Goal: Task Accomplishment & Management: Complete application form

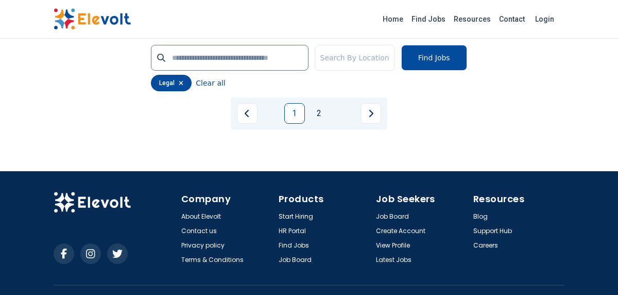
scroll to position [2323, 0]
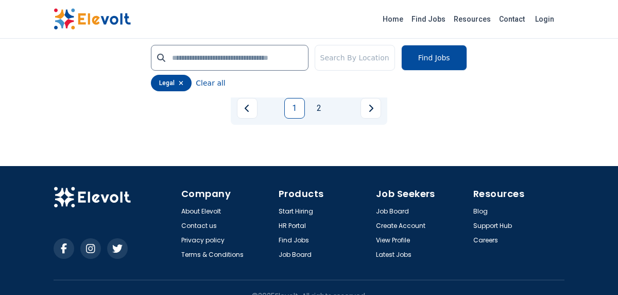
click at [320, 118] on link "2" at bounding box center [319, 108] width 21 height 21
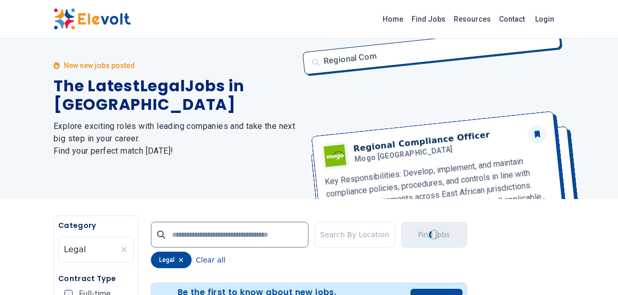
scroll to position [0, 0]
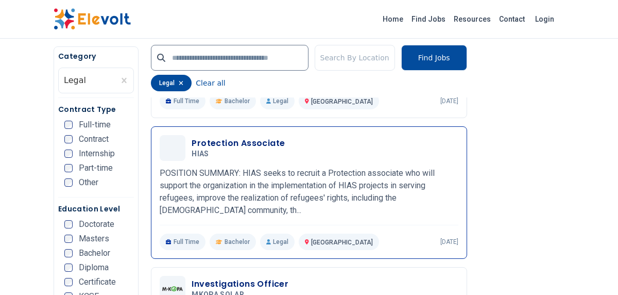
scroll to position [384, 0]
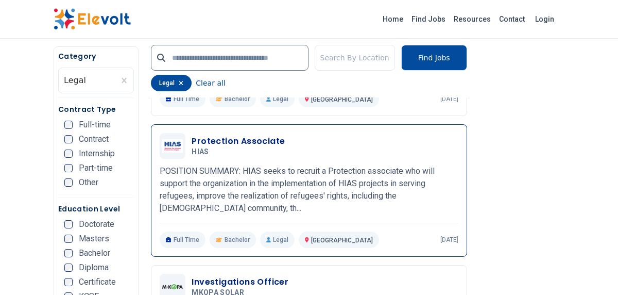
click at [256, 148] on h5 "HIAS" at bounding box center [236, 151] width 89 height 9
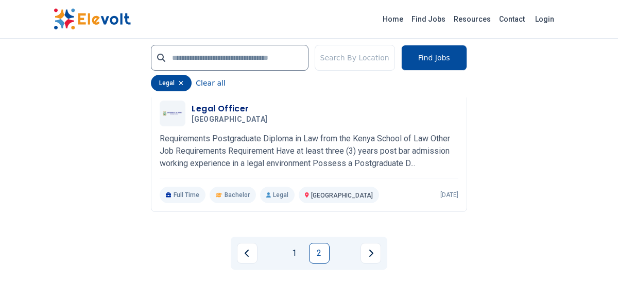
scroll to position [1128, 0]
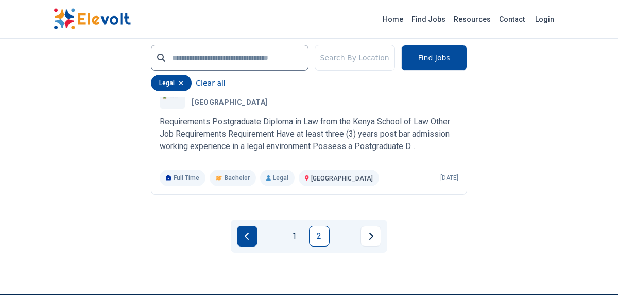
click at [246, 232] on icon "Previous page" at bounding box center [247, 236] width 5 height 8
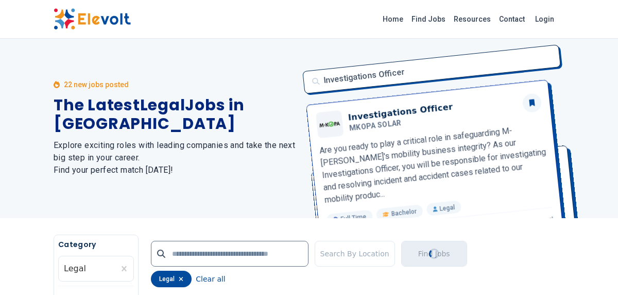
scroll to position [0, 0]
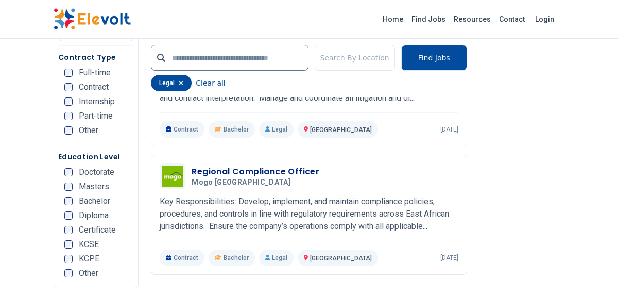
scroll to position [1818, 0]
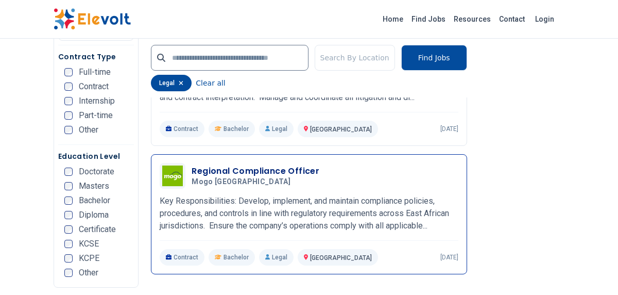
click at [268, 177] on h3 "Regional Compliance Officer" at bounding box center [256, 171] width 128 height 12
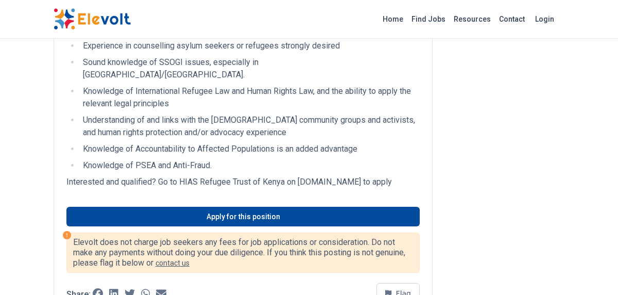
scroll to position [685, 0]
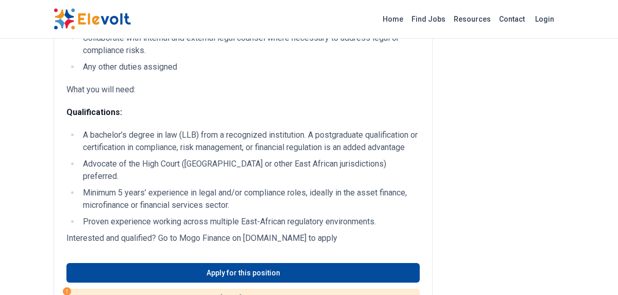
scroll to position [395, 0]
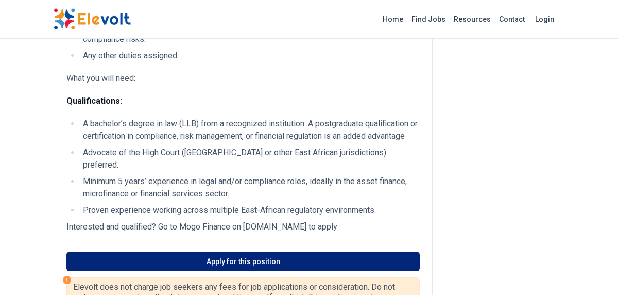
click at [266, 252] on link "Apply for this position" at bounding box center [242, 261] width 353 height 20
